Goal: Task Accomplishment & Management: Use online tool/utility

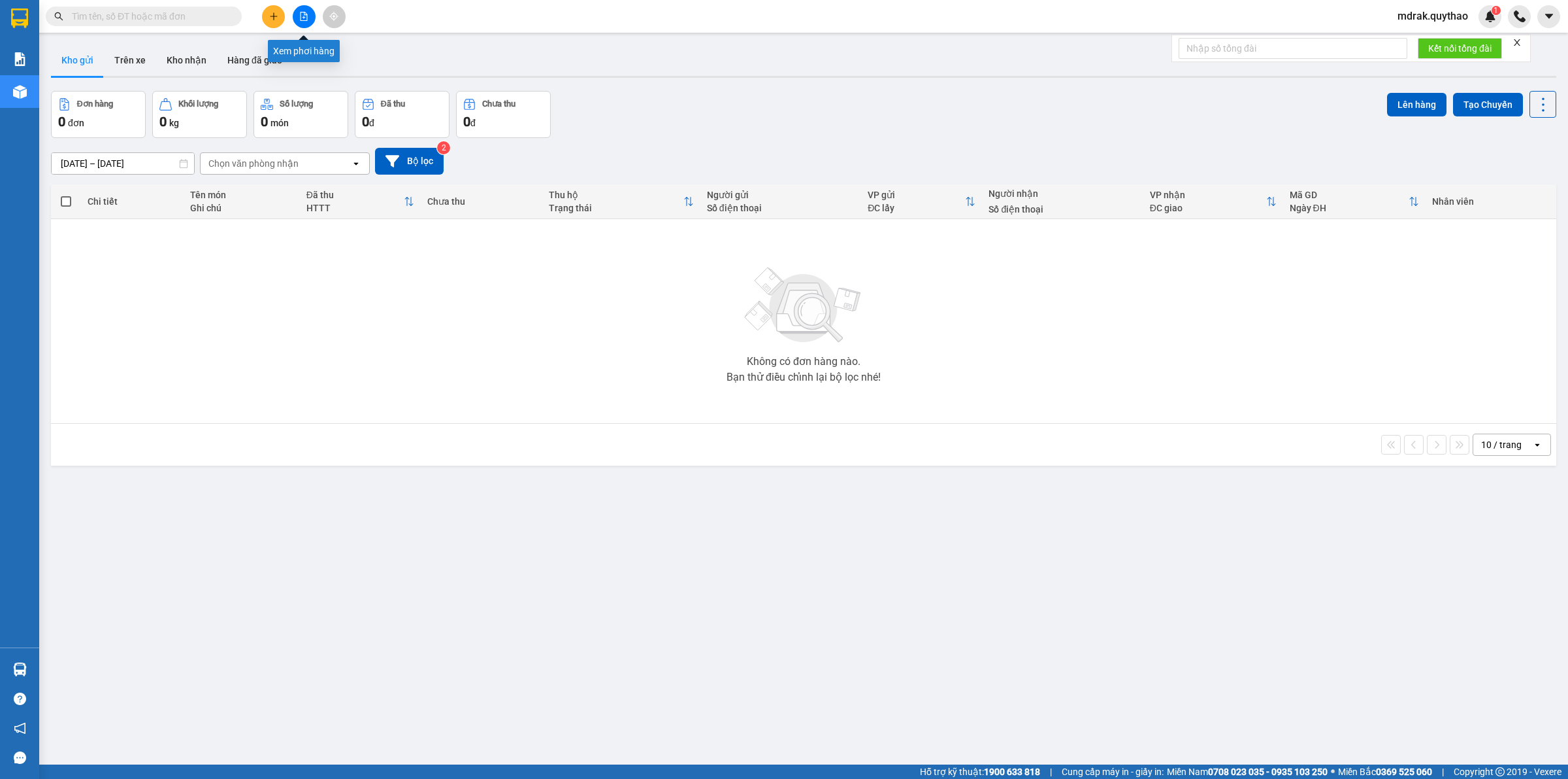
click at [307, 18] on icon "file-add" at bounding box center [304, 16] width 7 height 9
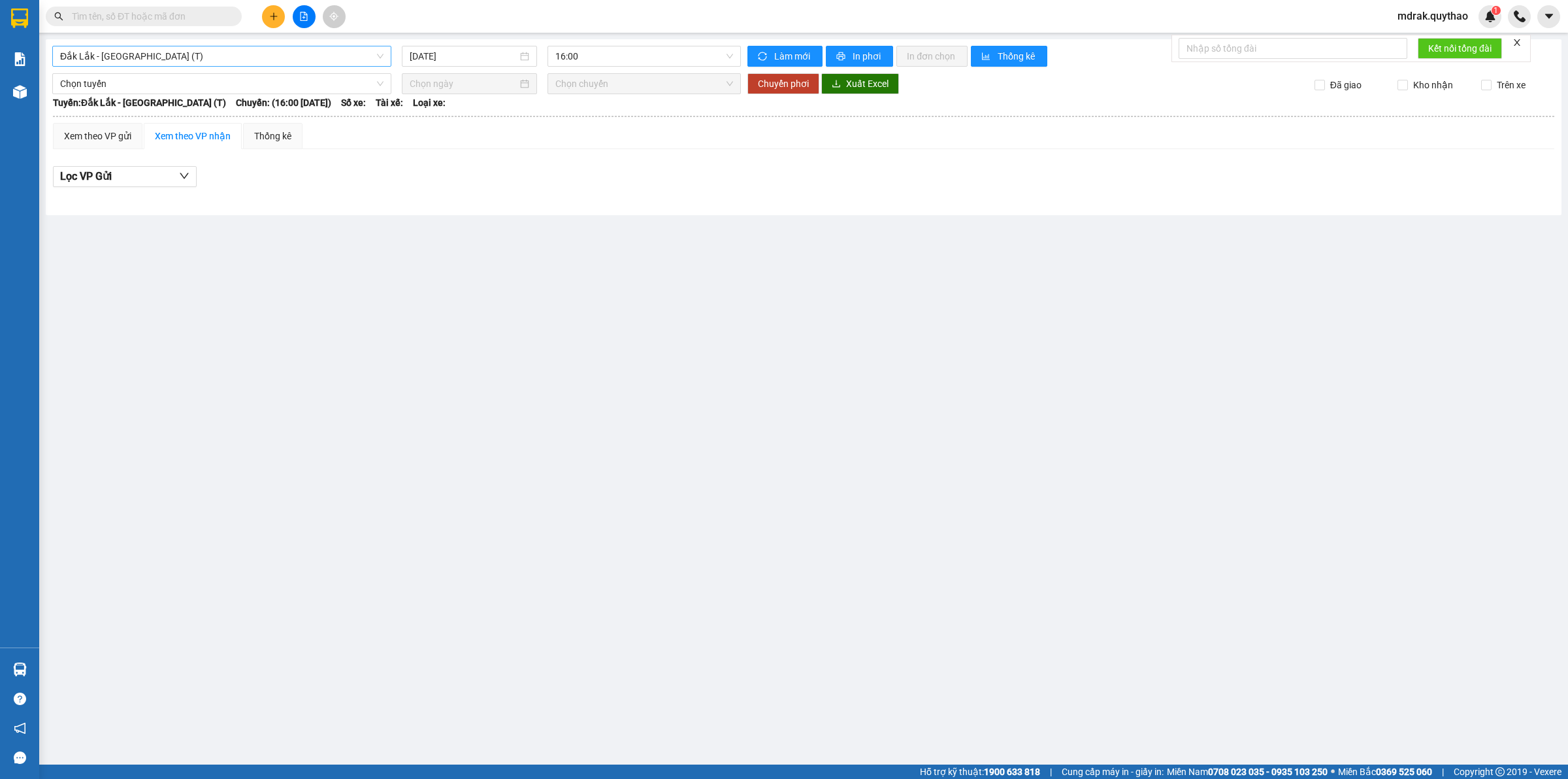
click at [242, 48] on span "Đắk Lắk - [GEOGRAPHIC_DATA] (T)" at bounding box center [221, 56] width 323 height 20
